Goal: Information Seeking & Learning: Learn about a topic

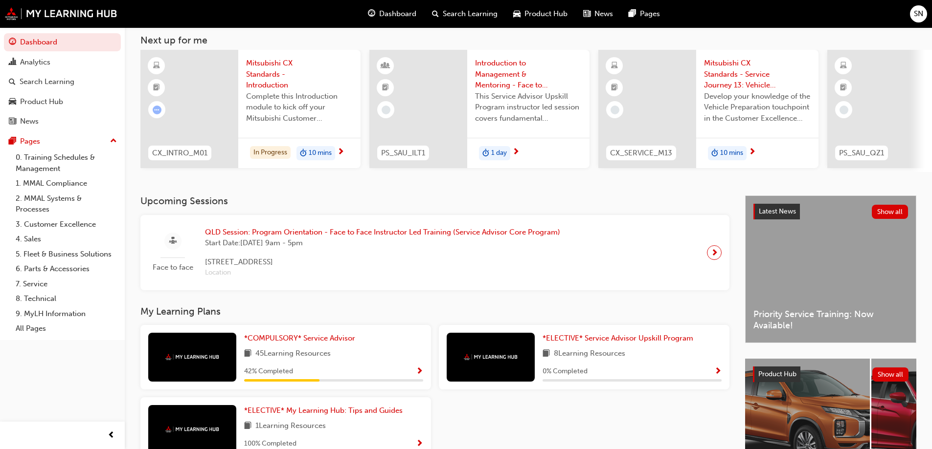
scroll to position [135, 0]
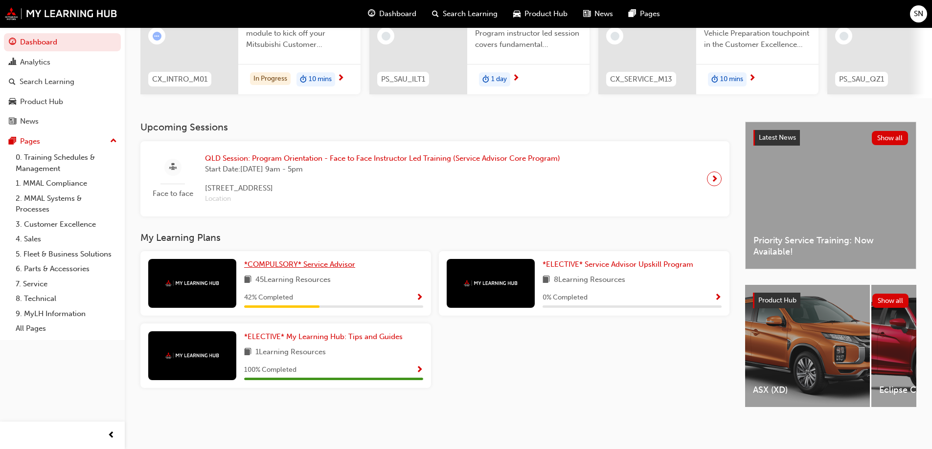
click at [311, 260] on span "*COMPULSORY* Service Advisor" at bounding box center [299, 264] width 111 height 9
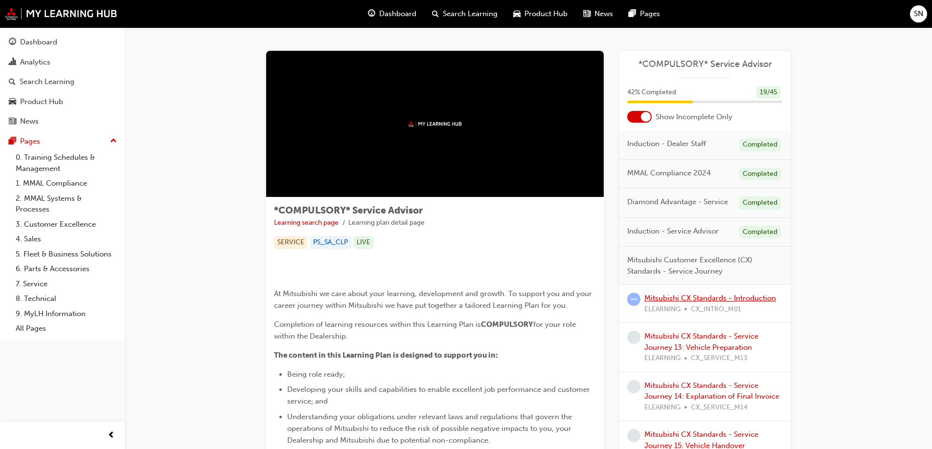
click at [691, 300] on link "Mitsubishi CX Standards - Introduction" at bounding box center [710, 298] width 132 height 9
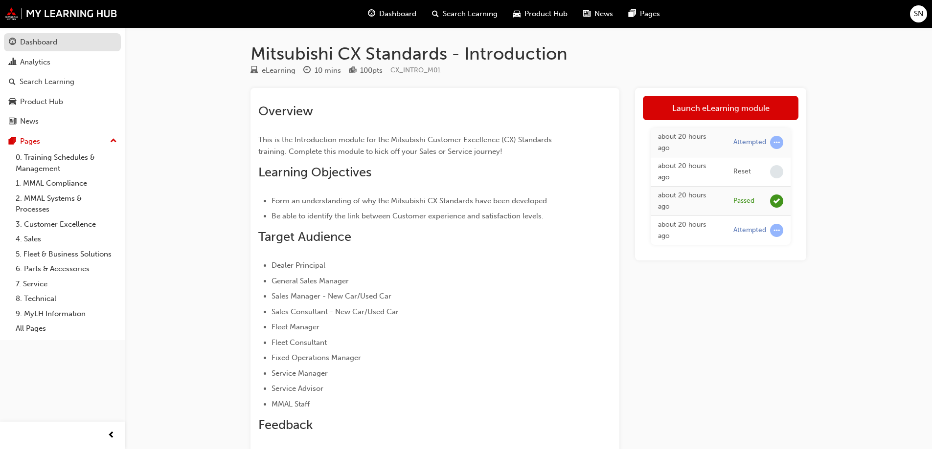
click at [64, 42] on div "Dashboard" at bounding box center [62, 42] width 107 height 12
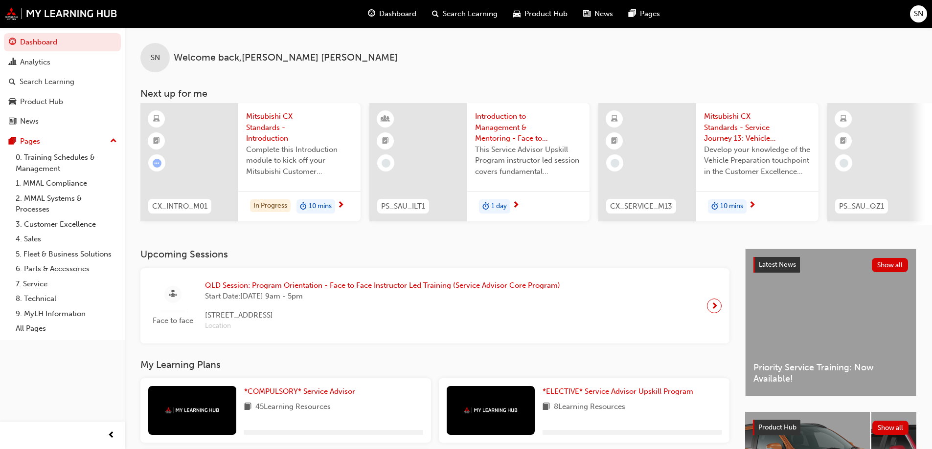
scroll to position [135, 0]
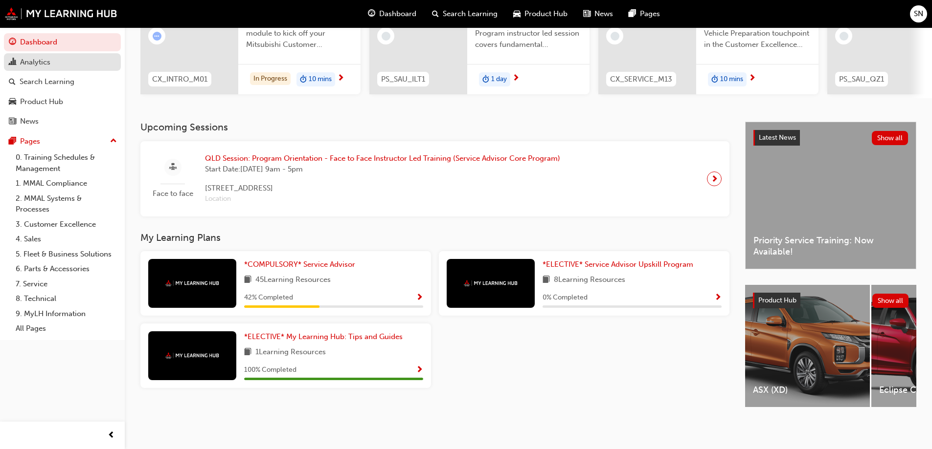
click at [45, 66] on div "Analytics" at bounding box center [35, 62] width 30 height 11
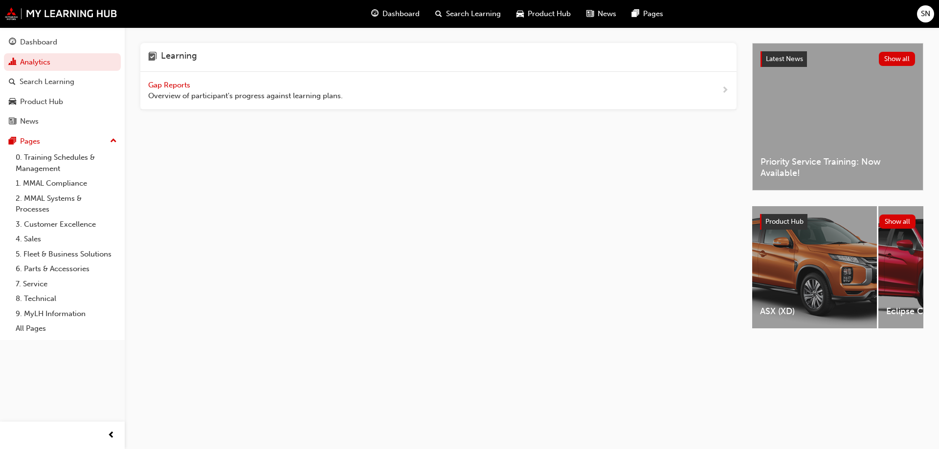
click at [172, 82] on span "Gap Reports" at bounding box center [170, 85] width 44 height 9
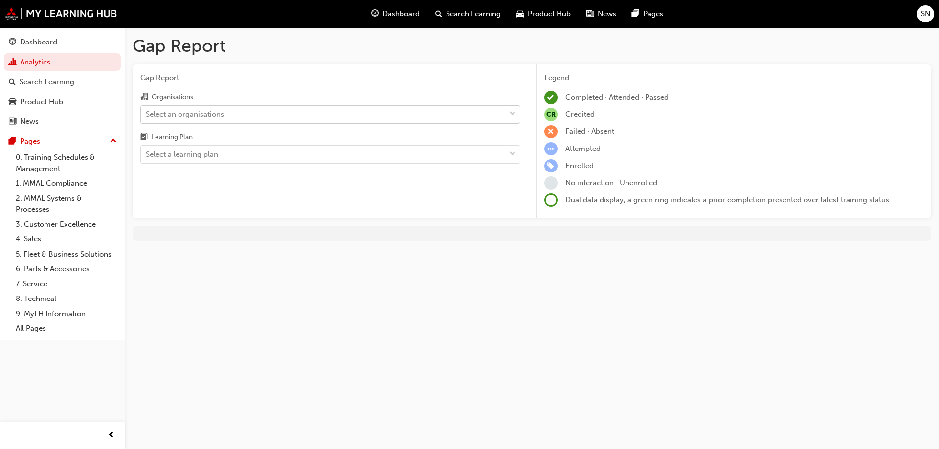
click at [215, 116] on div "Select an organisations" at bounding box center [185, 114] width 78 height 11
click at [147, 116] on input "Organisations Select an organisations" at bounding box center [146, 114] width 1 height 8
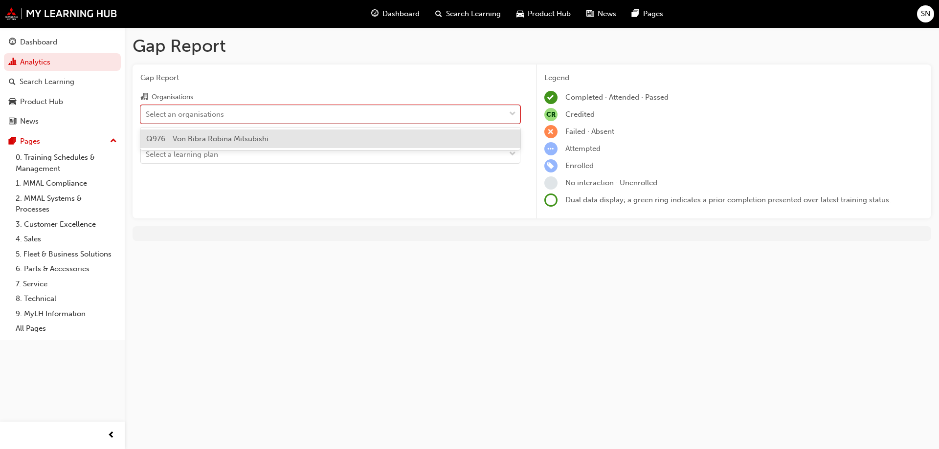
click at [216, 141] on span "Q976 - Von Bibra Robina Mitsubishi" at bounding box center [207, 138] width 122 height 9
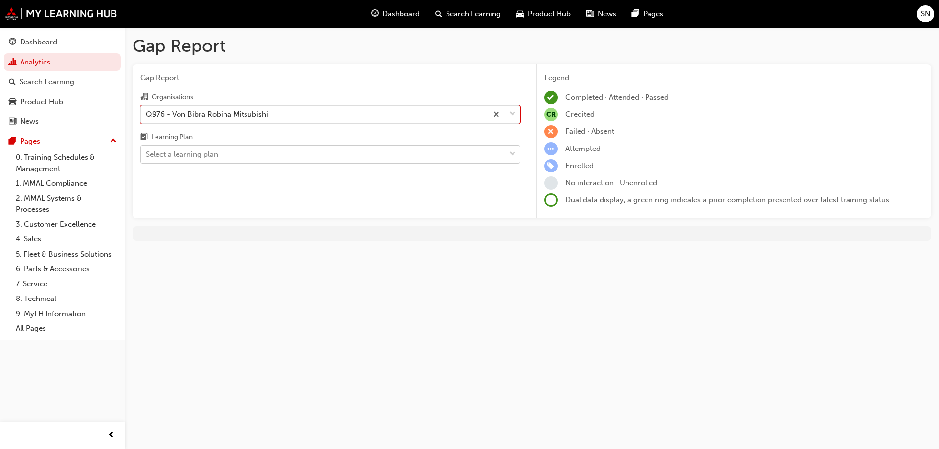
click at [214, 147] on div "Select a learning plan" at bounding box center [323, 154] width 364 height 17
click at [147, 150] on input "Learning Plan Select a learning plan" at bounding box center [146, 154] width 1 height 8
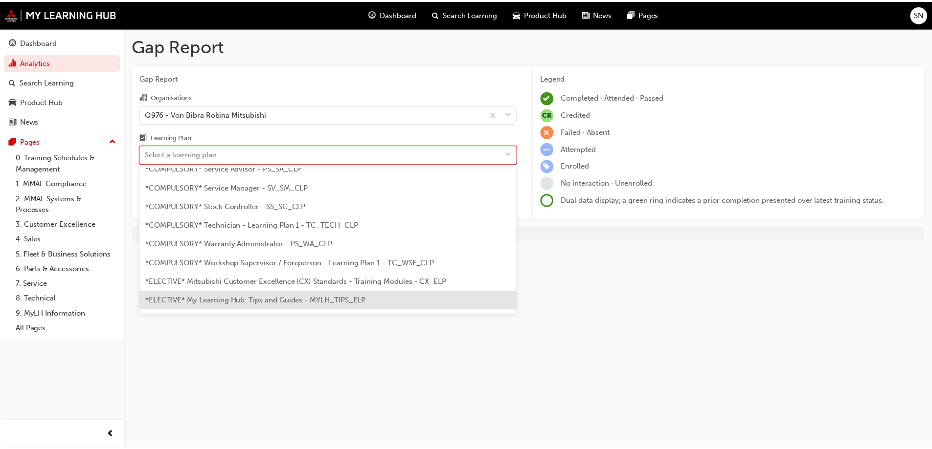
scroll to position [332, 0]
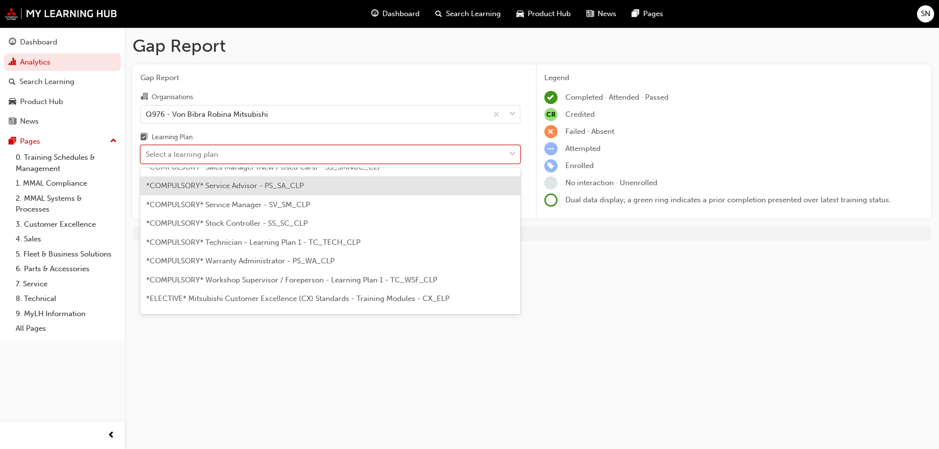
click at [287, 186] on span "*COMPULSORY* Service Advisor - PS_SA_CLP" at bounding box center [224, 185] width 157 height 9
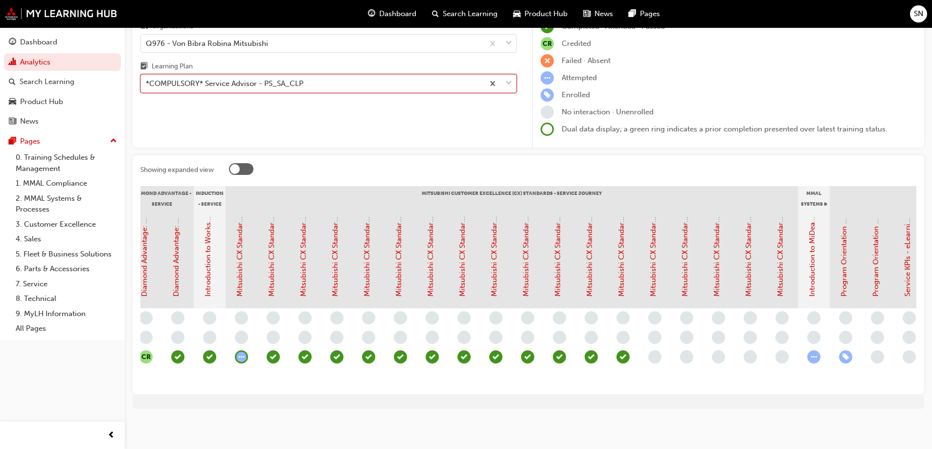
scroll to position [0, 275]
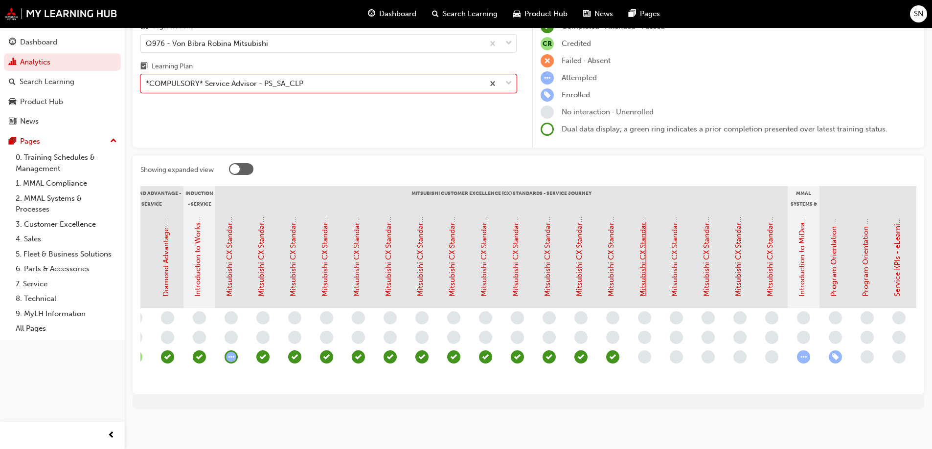
click at [646, 261] on link "Mitsubishi CX Standards - Service Journey 13: Vehicle Preparation" at bounding box center [642, 184] width 9 height 223
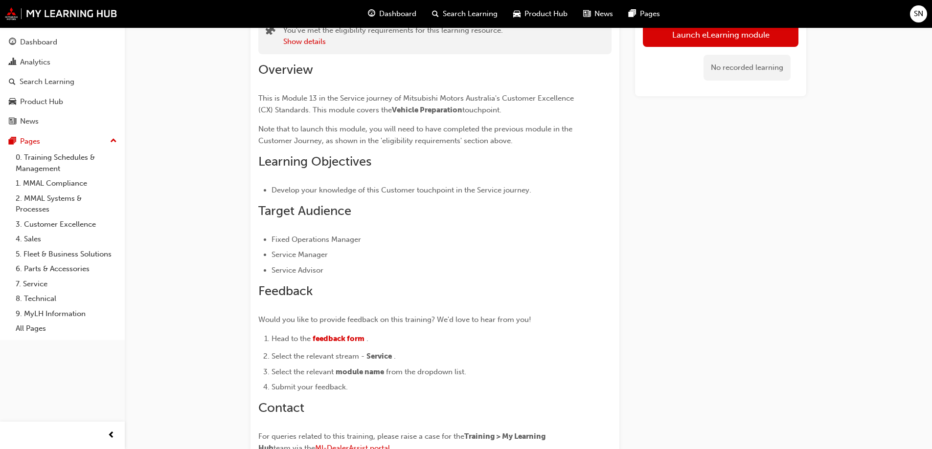
scroll to position [29, 0]
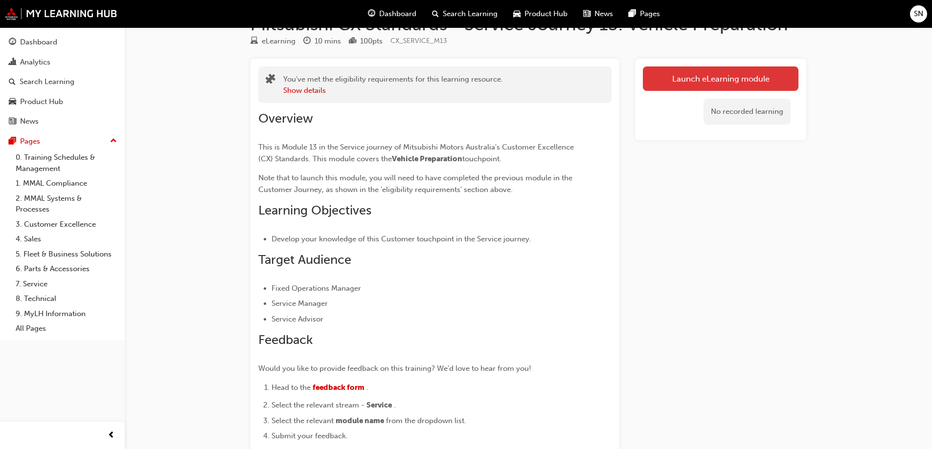
click at [681, 75] on link "Launch eLearning module" at bounding box center [720, 79] width 155 height 24
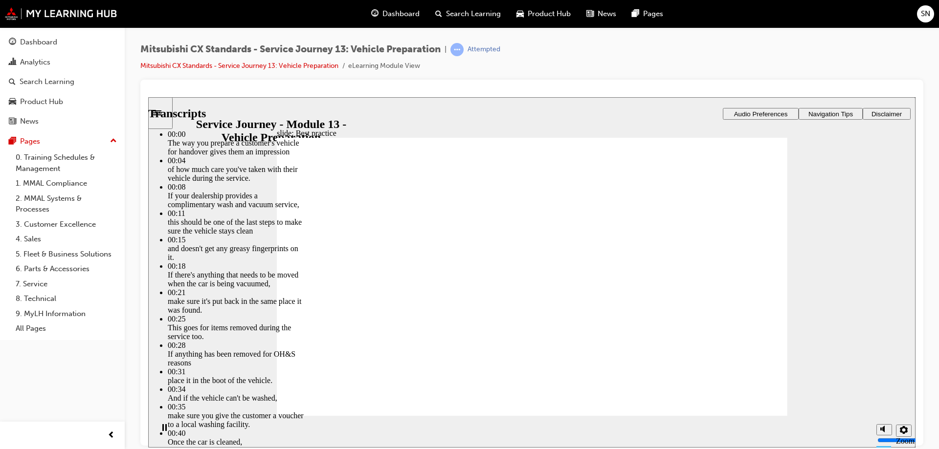
type input "49"
